Goal: Communication & Community: Share content

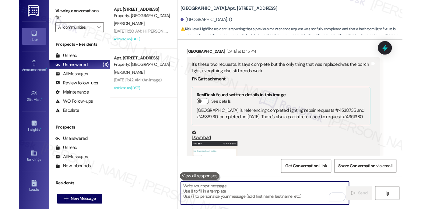
scroll to position [4198, 0]
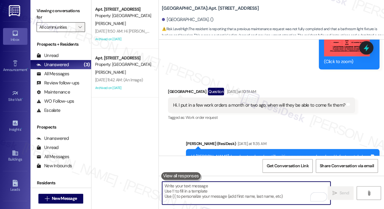
click at [84, 28] on button "" at bounding box center [80, 27] width 10 height 10
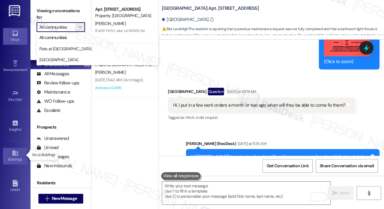
click at [8, 152] on link "Buildings" at bounding box center [15, 156] width 24 height 16
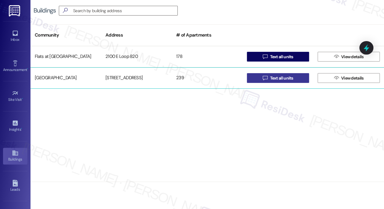
click at [275, 79] on span "Text all units" at bounding box center [281, 78] width 23 height 6
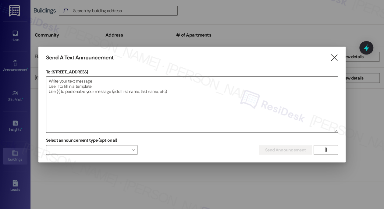
click at [137, 100] on textarea at bounding box center [191, 104] width 291 height 55
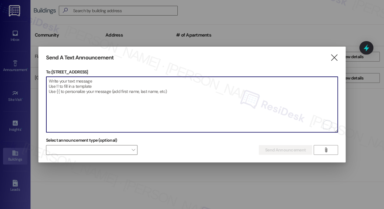
paste textarea "Attention Residents: Please remove all non-patio furniture and unauthorized ite…"
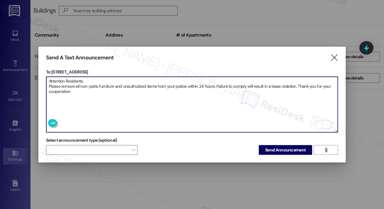
click at [85, 86] on textarea "Attention Residents: Please remove all non-patio furniture and unauthorized ite…" at bounding box center [191, 104] width 291 height 55
click at [133, 93] on textarea "Attention Residents: Please remove all non-patio furniture and unauthorized ite…" at bounding box center [191, 104] width 291 height 55
type textarea "Attention Residents: Please remove all non-patio furniture and unauthorized ite…"
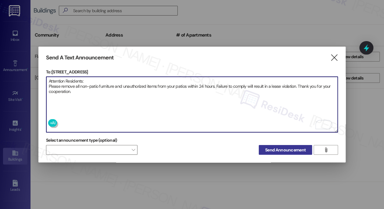
click at [295, 149] on span "Send Announcement" at bounding box center [285, 150] width 40 height 6
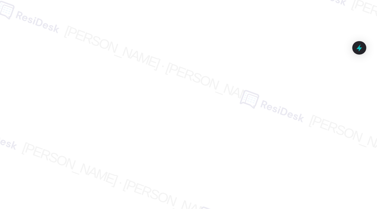
click at [27, 15] on div at bounding box center [188, 104] width 377 height 209
click at [347, 17] on div at bounding box center [188, 104] width 377 height 209
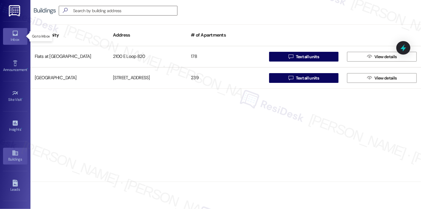
click at [19, 37] on div "Inbox" at bounding box center [15, 40] width 30 height 6
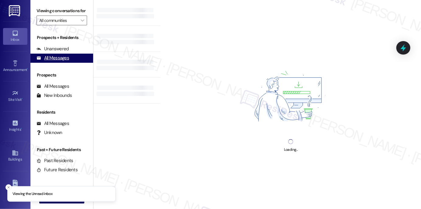
click at [67, 61] on div "All Messages" at bounding box center [53, 58] width 33 height 6
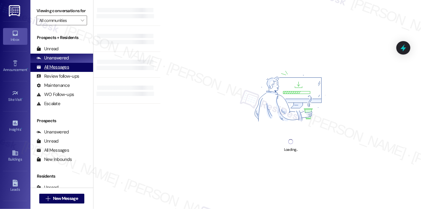
click at [63, 70] on div "All Messages" at bounding box center [53, 67] width 33 height 6
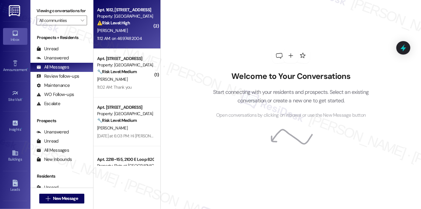
click at [129, 34] on div "C. Johnson" at bounding box center [126, 31] width 58 height 8
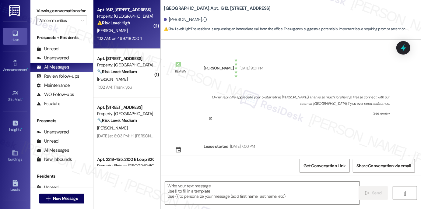
scroll to position [3073, 0]
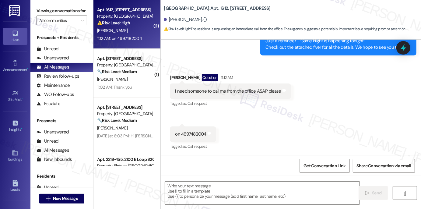
type textarea "Fetching suggested responses. Please feel free to read through the conversation…"
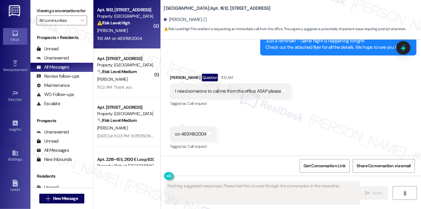
click at [215, 93] on div "I need someone to call me from the office ASAP please" at bounding box center [228, 91] width 106 height 6
click at [191, 135] on div "on 4697482004" at bounding box center [190, 134] width 31 height 6
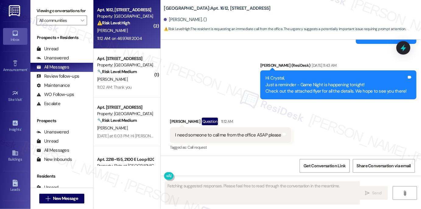
scroll to position [2990, 0]
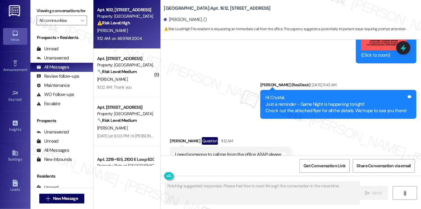
click at [300, 114] on div "Hi Crystal, Just a reminder - Game Night is happening tonight! Check out the at…" at bounding box center [336, 103] width 141 height 19
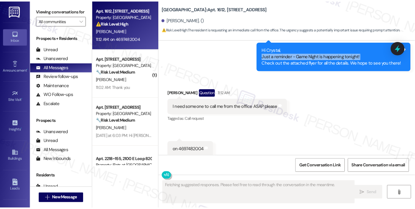
scroll to position [3073, 0]
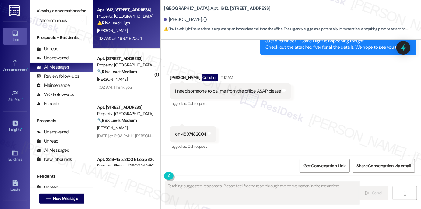
click at [209, 91] on div "I need someone to call me from the office ASAP please" at bounding box center [228, 91] width 106 height 6
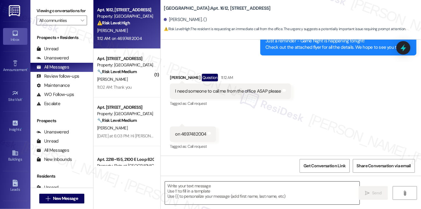
click at [225, 192] on textarea at bounding box center [262, 192] width 195 height 23
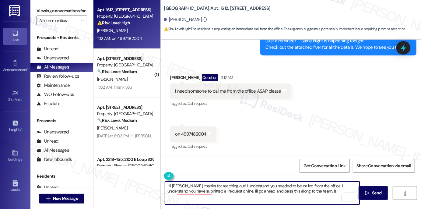
click at [206, 93] on div "I need someone to call me from the office ASAP please" at bounding box center [228, 91] width 106 height 6
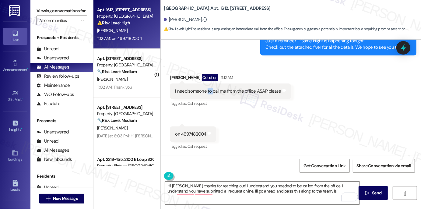
click at [206, 93] on div "I need someone to call me from the office ASAP please" at bounding box center [228, 91] width 106 height 6
copy div "I need someone to call me from the office ASAP please Tags and notes"
click at [36, 10] on div "Viewing conversations for All communities " at bounding box center [61, 15] width 63 height 31
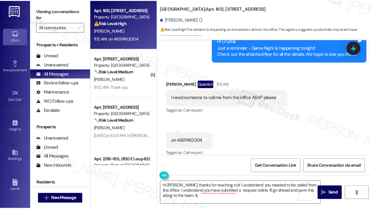
scroll to position [3164, 0]
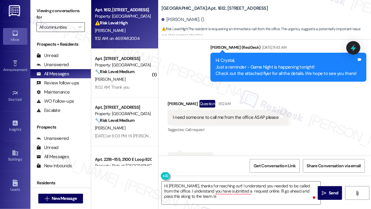
drag, startPoint x: 43, startPoint y: 10, endPoint x: 69, endPoint y: 24, distance: 28.9
click at [43, 10] on label "Viewing conversations for" at bounding box center [61, 14] width 48 height 16
click at [246, 185] on textarea "Hi Crystal, thanks for reaching out! I understand you needed to be called from …" at bounding box center [241, 192] width 159 height 23
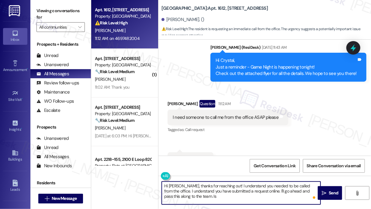
drag, startPoint x: 265, startPoint y: 191, endPoint x: 280, endPoint y: 199, distance: 17.7
click at [280, 199] on textarea "Hi Crystal, thanks for reaching out! I understand you needed to be called from …" at bounding box center [241, 192] width 159 height 23
paste textarea "could you let me know what the call is regarding?"
drag, startPoint x: 266, startPoint y: 189, endPoint x: 269, endPoint y: 190, distance: 3.1
click at [266, 189] on textarea "Hi Crystal, thanks for reaching out! I understand you needed to be called from …" at bounding box center [241, 192] width 159 height 23
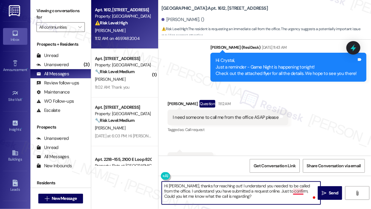
click at [299, 189] on textarea "Hi Crystal, thanks for reaching out! I understand you needed to be called from …" at bounding box center [241, 192] width 159 height 23
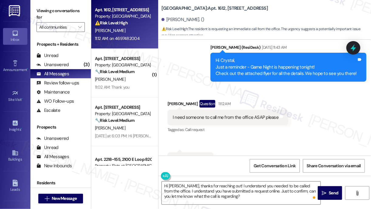
click at [48, 11] on label "Viewing conversations for" at bounding box center [61, 14] width 48 height 16
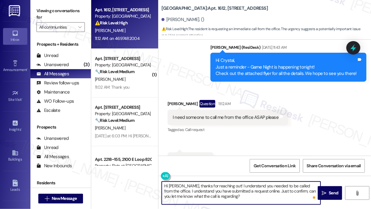
click at [221, 198] on textarea "Hi Crystal, thanks for reaching out! I understand you needed to be called from …" at bounding box center [241, 192] width 159 height 23
drag, startPoint x: 236, startPoint y: 195, endPoint x: 249, endPoint y: 192, distance: 13.5
click at [236, 195] on textarea "Hi Crystal, thanks for reaching out! I understand you needed to be called from …" at bounding box center [241, 192] width 159 height 23
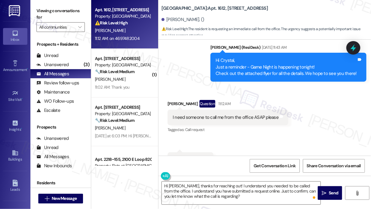
click at [45, 12] on label "Viewing conversations for" at bounding box center [61, 14] width 48 height 16
click at [205, 196] on textarea "Hi Crystal, thanks for reaching out! I understand you needed to be called from …" at bounding box center [241, 192] width 159 height 23
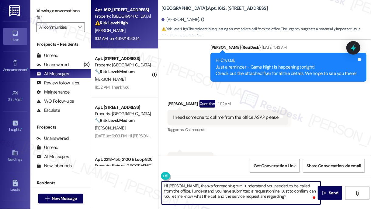
click at [278, 193] on textarea "Hi Crystal, thanks for reaching out! I understand you needed to be called from …" at bounding box center [241, 192] width 159 height 23
click at [279, 195] on textarea "Hi Crystal, thanks for reaching out! I understand you needed to be called from …" at bounding box center [241, 192] width 159 height 23
click at [194, 189] on textarea "Hi Crystal, thanks for reaching out! I understand you needed to be called from …" at bounding box center [241, 192] width 159 height 23
click at [214, 191] on textarea "Hi Crystal, thanks for reaching out! I understand you needed to be called from …" at bounding box center [241, 192] width 159 height 23
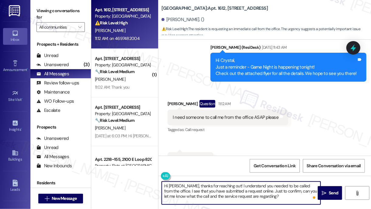
click at [214, 191] on textarea "Hi Crystal, thanks for reaching out! I understand you needed to be called from …" at bounding box center [241, 192] width 159 height 23
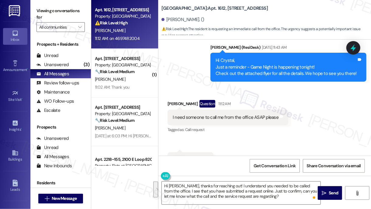
click at [45, 13] on label "Viewing conversations for" at bounding box center [61, 14] width 48 height 16
click at [47, 16] on label "Viewing conversations for" at bounding box center [61, 14] width 48 height 16
click at [187, 187] on textarea "Hi Crystal, thanks for reaching out! I understand you needed to be called from …" at bounding box center [241, 192] width 159 height 23
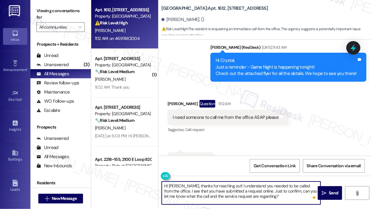
click at [187, 187] on textarea "Hi Crystal, thanks for reaching out! I understand you needed to be called from …" at bounding box center [241, 192] width 159 height 23
paste textarea "Thanks so much for reaching out! I understand you’d like a call from the office…"
click at [184, 183] on textarea "Hi Crystal, thanks for reaching out! I understand you needed to be called from …" at bounding box center [241, 192] width 159 height 23
drag, startPoint x: 269, startPoint y: 197, endPoint x: 183, endPoint y: 182, distance: 87.5
click at [183, 182] on textarea "Hi Crystal, thanks for reaching out! I understand you needed to be called from …" at bounding box center [241, 192] width 159 height 23
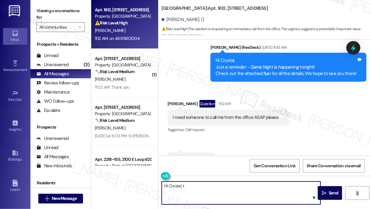
paste textarea "Thanks so much for reaching out! I understand you’d like a call from the office…"
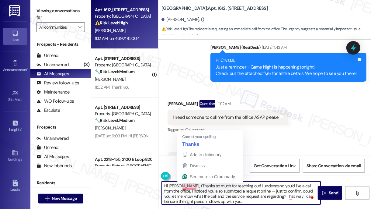
click at [186, 185] on textarea "Hi Crystal, tThanks so much for reaching out! I understand you’d like a call fr…" at bounding box center [241, 192] width 159 height 23
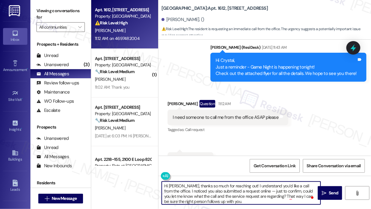
click at [266, 186] on textarea "Hi Crystal, thanks so much for reaching out! I understand you’d like a call fro…" at bounding box center [241, 192] width 159 height 23
click at [209, 196] on textarea "Hi Crystal, thanks so much for reaching out! I understand you’d like a call fro…" at bounding box center [241, 192] width 159 height 23
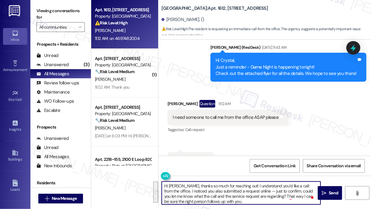
click at [209, 196] on textarea "Hi Crystal, thanks so much for reaching out! I understand you’d like a call fro…" at bounding box center [241, 192] width 159 height 23
click at [263, 192] on textarea "Hi Crystal, thanks so much for reaching out! I understand you’d like a call fro…" at bounding box center [241, 192] width 159 height 23
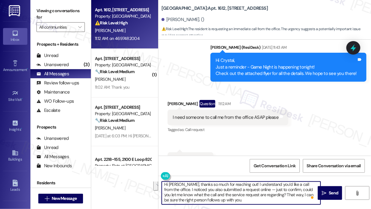
drag, startPoint x: 291, startPoint y: 196, endPoint x: 294, endPoint y: 201, distance: 6.1
click at [294, 201] on textarea "Hi Crystal, thanks so much for reaching out! I understand you’d like a call fro…" at bounding box center [241, 192] width 159 height 23
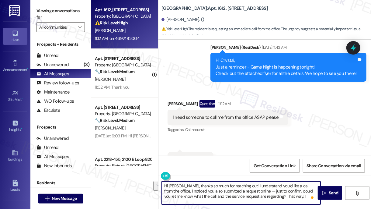
scroll to position [0, 0]
type textarea "Hi Crystal, thanks so much for reaching out! I understand you’d like a call fro…"
click at [262, 193] on textarea "Hi Crystal, thanks so much for reaching out! I understand you’d like a call fro…" at bounding box center [241, 192] width 159 height 23
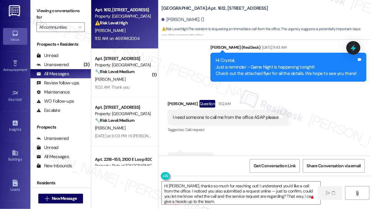
click at [38, 9] on label "Viewing conversations for" at bounding box center [61, 14] width 48 height 16
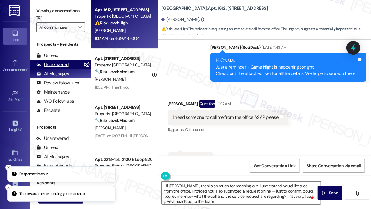
click at [62, 69] on div "Unanswered (3)" at bounding box center [60, 64] width 61 height 9
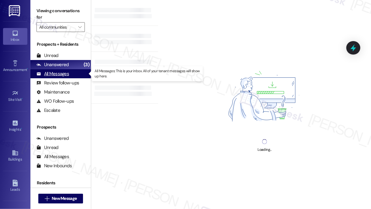
click at [66, 74] on div "All Messages" at bounding box center [53, 74] width 33 height 6
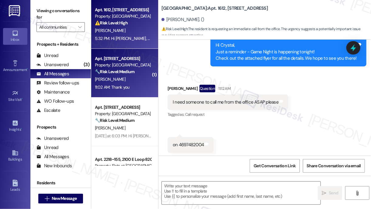
scroll to position [3164, 0]
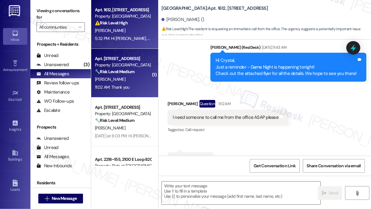
click at [138, 82] on div "D. Hall" at bounding box center [123, 80] width 58 height 8
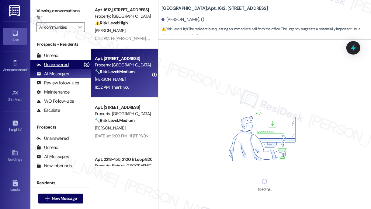
click at [76, 65] on div "Unanswered (3)" at bounding box center [60, 64] width 61 height 9
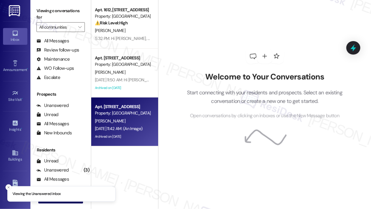
scroll to position [67, 0]
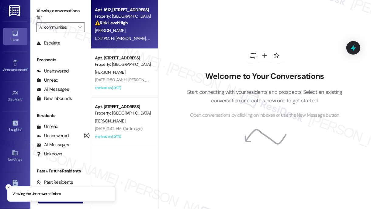
click at [126, 47] on div "Apt. 1612, 5959 Watership Lane Property: Village Square ⚠️ Risk Level: High The…" at bounding box center [124, 24] width 67 height 49
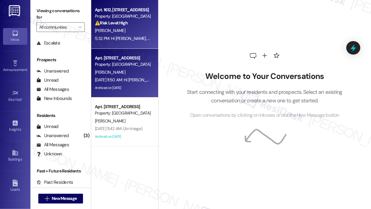
click at [127, 82] on div "Aug 08, 2025 at 11:50 AM: Hi Taylor, Just a reminder - Game Night is happening …" at bounding box center [238, 79] width 287 height 5
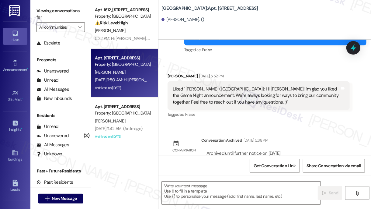
type textarea "Fetching suggested responses. Please feel free to read through the conversation…"
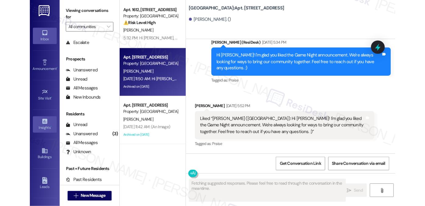
scroll to position [2734, 0]
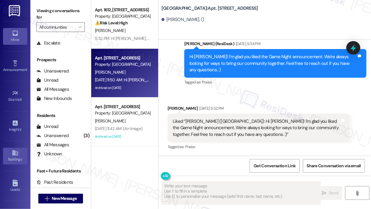
click at [12, 150] on icon at bounding box center [14, 152] width 5 height 5
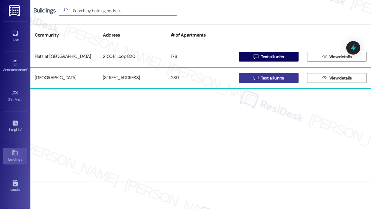
click at [269, 78] on span "Text all units" at bounding box center [272, 78] width 23 height 6
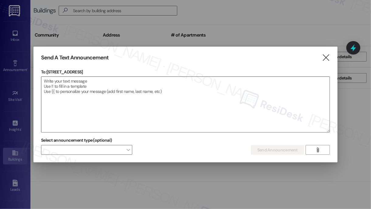
click at [154, 100] on textarea at bounding box center [185, 104] width 289 height 55
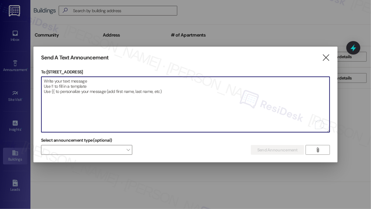
paste textarea "Attention Residents: Please remove all non-patio furniture and unauthorized ite…"
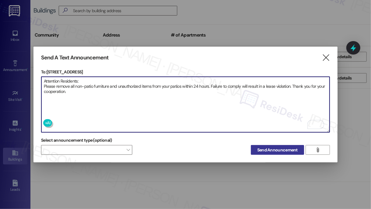
type textarea "Attention Residents: Please remove all non-patio furniture and unauthorized ite…"
click at [265, 147] on span "Send Announcement" at bounding box center [278, 150] width 40 height 6
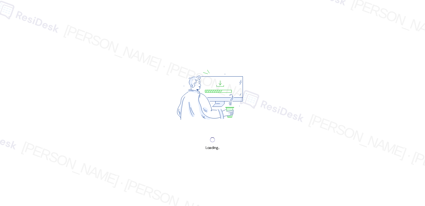
click at [379, 79] on div "Loading..." at bounding box center [212, 103] width 425 height 206
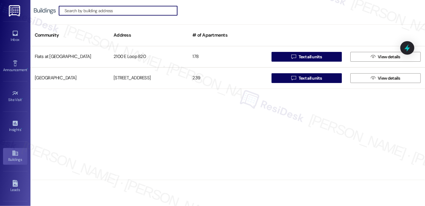
click at [366, 25] on div "Community Address # of Apartments" at bounding box center [227, 35] width 395 height 22
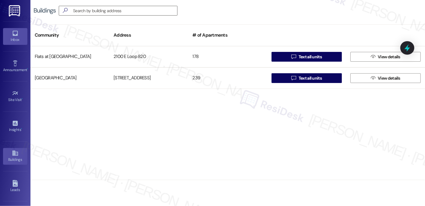
click at [12, 36] on icon at bounding box center [15, 33] width 7 height 7
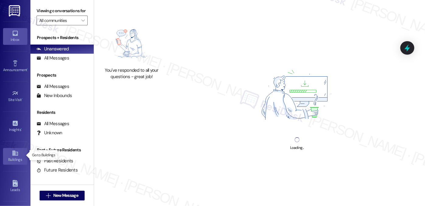
click at [14, 158] on div "Buildings" at bounding box center [15, 159] width 30 height 6
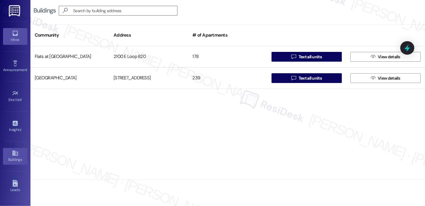
click at [13, 37] on div "Inbox" at bounding box center [15, 40] width 30 height 6
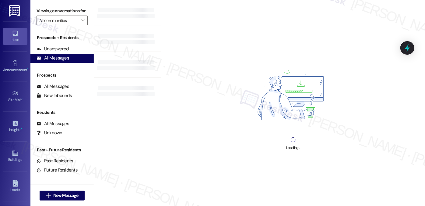
click at [64, 61] on div "All Messages" at bounding box center [53, 58] width 33 height 6
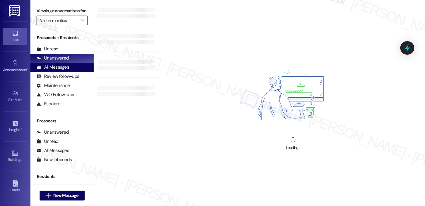
click at [62, 70] on div "All Messages" at bounding box center [53, 67] width 33 height 6
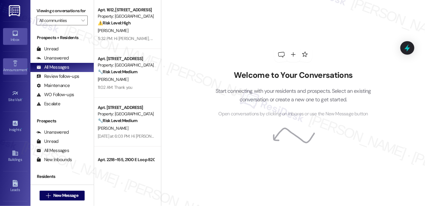
click at [27, 69] on div "Announcement •" at bounding box center [15, 70] width 30 height 6
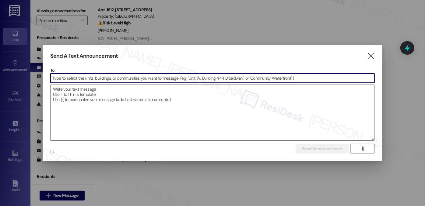
click at [125, 80] on input at bounding box center [213, 77] width 324 height 9
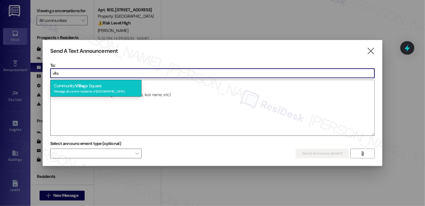
type input "villa"
click at [90, 83] on div "Community: Villa ge Square Message all current residents of Village Square" at bounding box center [95, 87] width 91 height 17
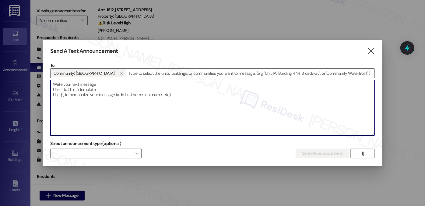
click at [86, 111] on textarea at bounding box center [213, 107] width 324 height 55
paste textarea "Attention Residents: Please remove all non-patio furniture and unauthorized ite…"
type textarea "Attention Residents: Please remove all non-patio furniture and unauthorized ite…"
